Goal: Information Seeking & Learning: Find contact information

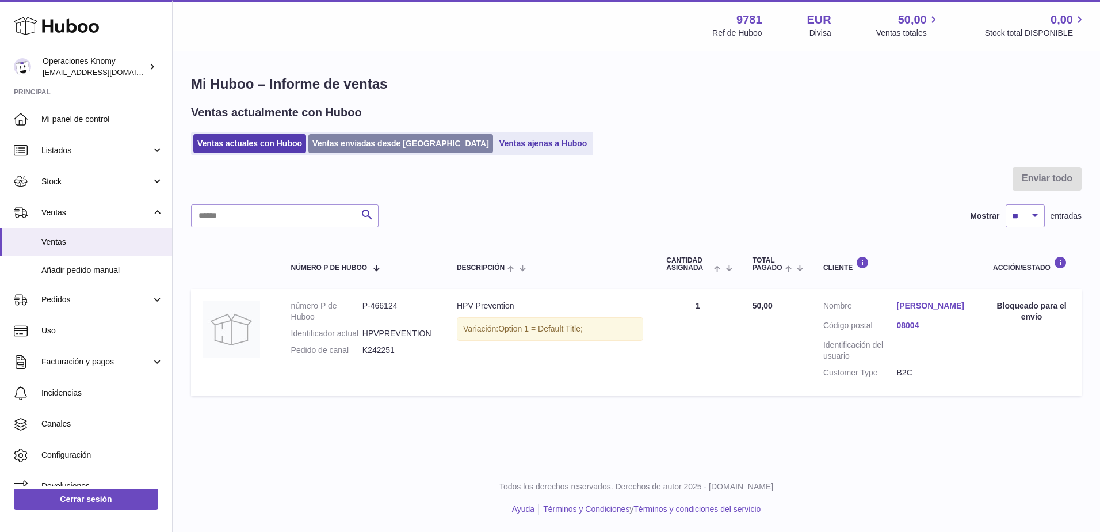
click at [381, 151] on link "Ventas enviadas desde [GEOGRAPHIC_DATA]" at bounding box center [400, 143] width 185 height 19
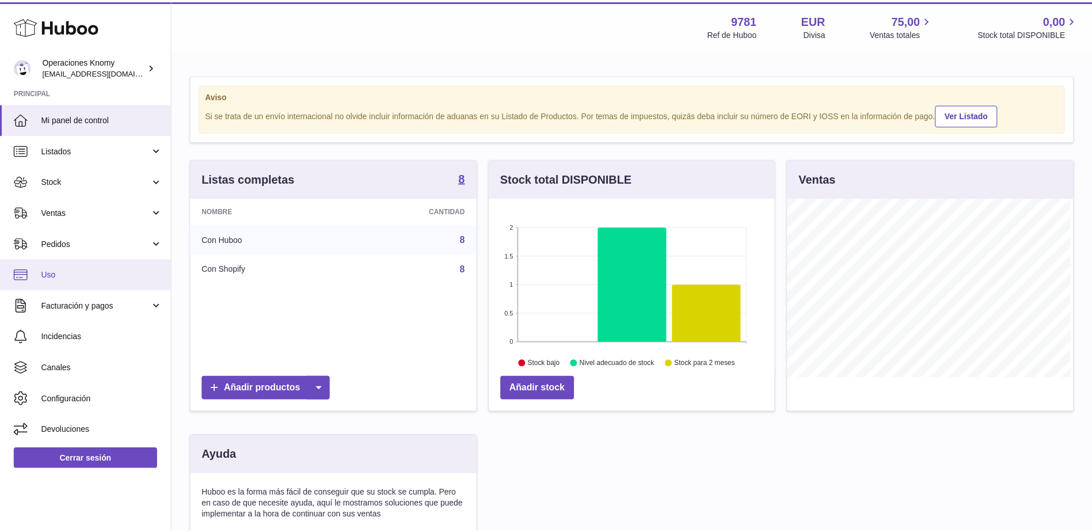
scroll to position [180, 288]
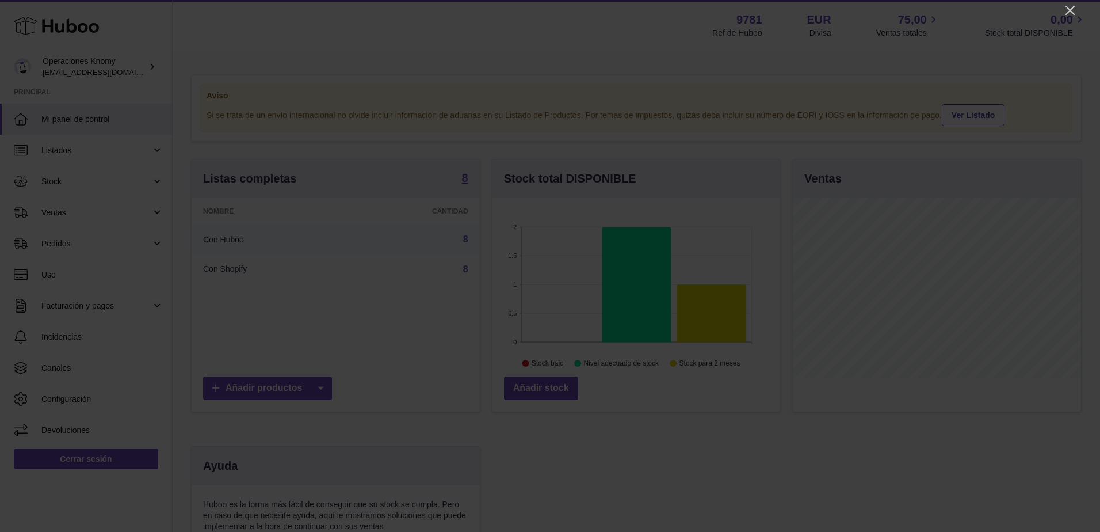
click at [1072, 10] on icon "Close" at bounding box center [1071, 10] width 14 height 14
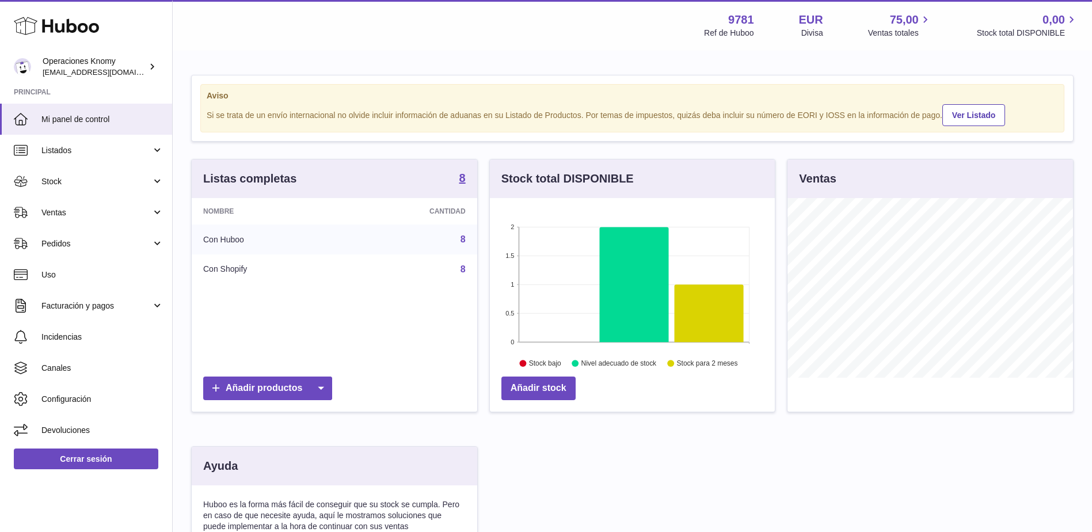
scroll to position [575358, 575252]
click at [67, 216] on span "Ventas" at bounding box center [96, 212] width 110 height 11
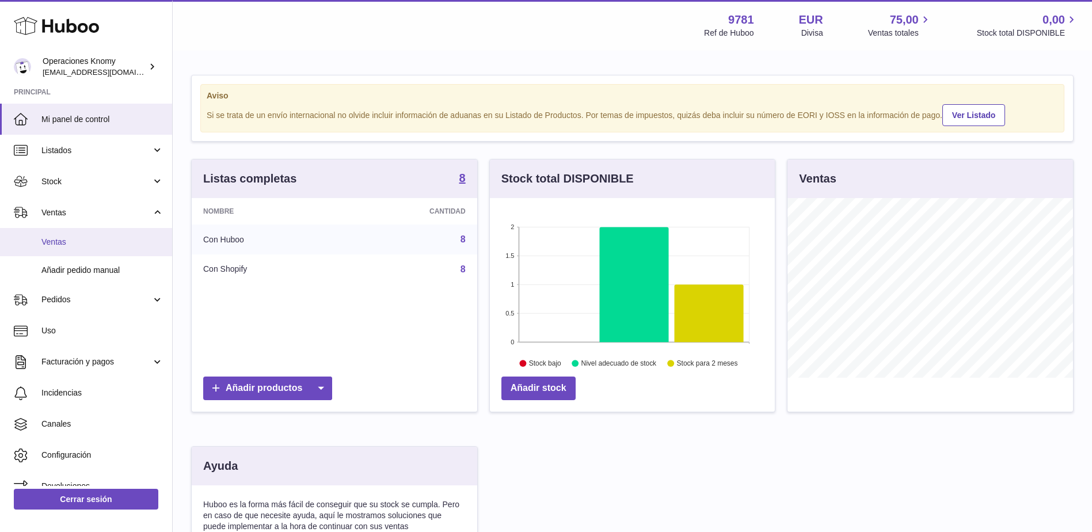
click at [85, 247] on link "Ventas" at bounding box center [86, 242] width 172 height 28
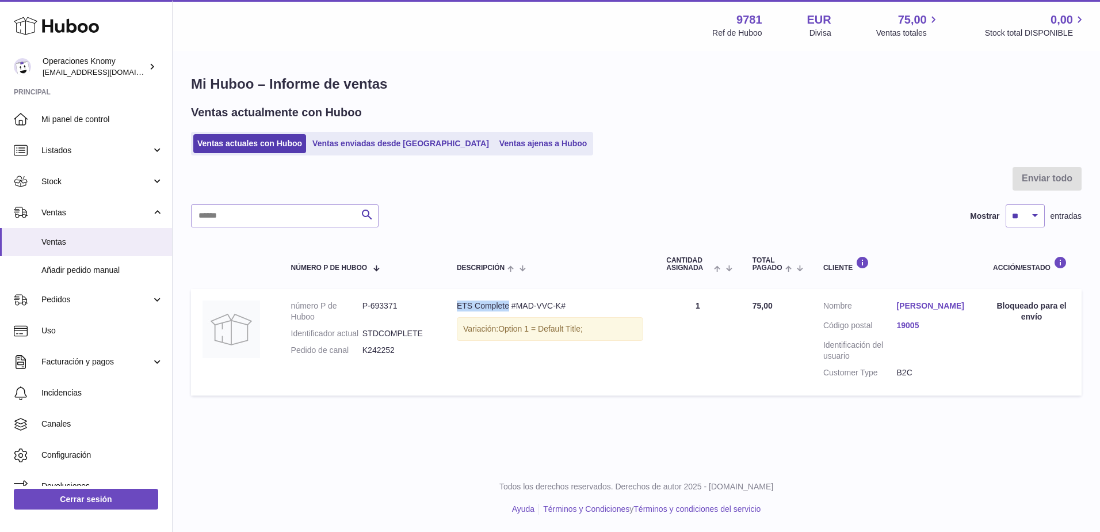
drag, startPoint x: 458, startPoint y: 302, endPoint x: 508, endPoint y: 308, distance: 51.0
click at [508, 308] on div "ETS Complete #MAD-VVC-K#" at bounding box center [550, 305] width 186 height 11
copy div "ETS Complete"
click at [946, 302] on link "Jimena García Escalera" at bounding box center [934, 305] width 74 height 11
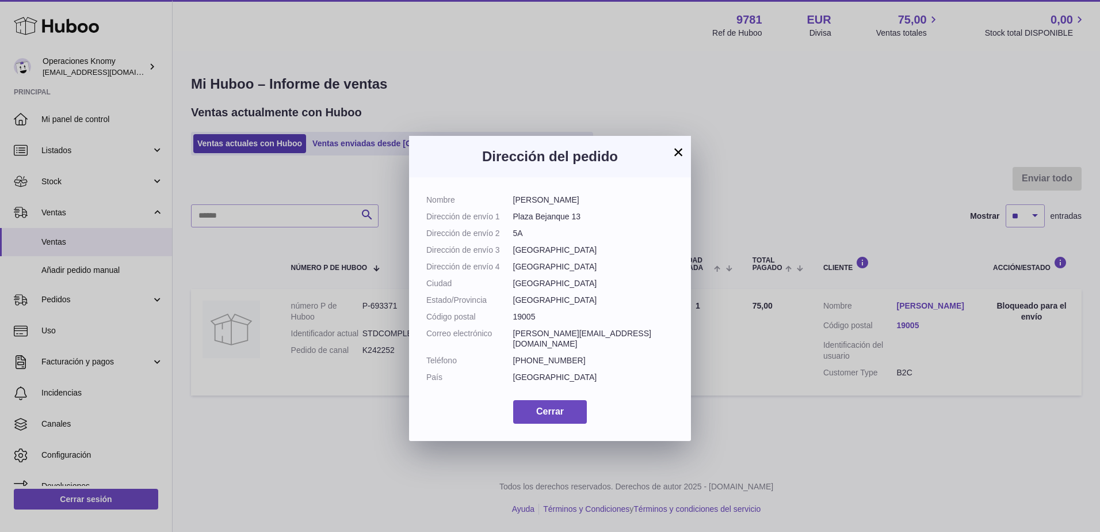
drag, startPoint x: 542, startPoint y: 206, endPoint x: 598, endPoint y: 207, distance: 56.4
click at [598, 207] on dl "Nombre Jimena García Escalera Dirección de envío 1 Plaza Bejanque 13 Dirección …" at bounding box center [549, 292] width 247 height 194
copy dl "Jimena García Escalera"
drag, startPoint x: 596, startPoint y: 338, endPoint x: 512, endPoint y: 335, distance: 84.1
click at [512, 335] on dl "Nombre Jimena García Escalera Dirección de envío 1 Plaza Bejanque 13 Dirección …" at bounding box center [549, 292] width 247 height 194
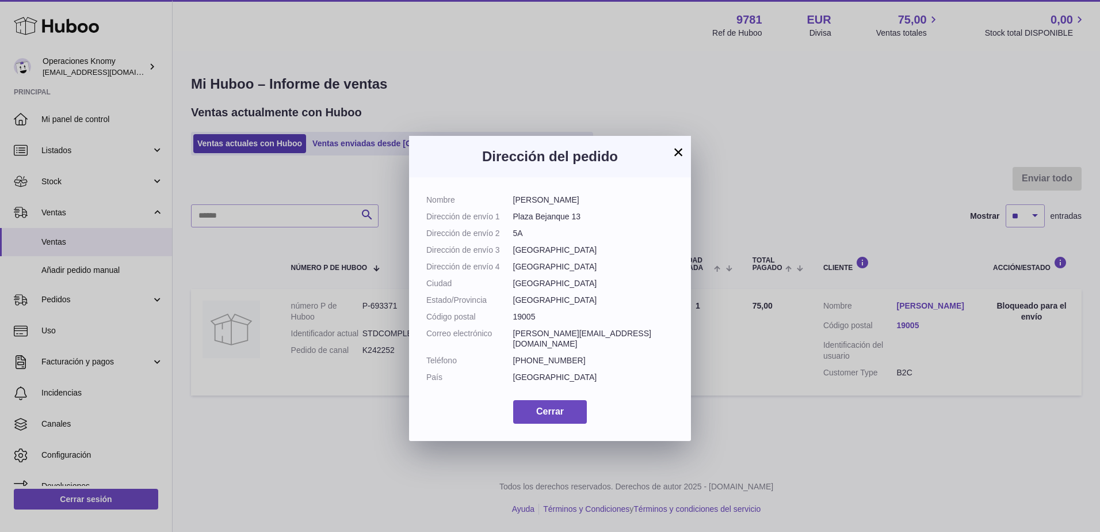
copy dl "Correo electrónico jimena.ge95@gmail.com"
click at [680, 158] on button "×" at bounding box center [679, 152] width 14 height 14
